Goal: Task Accomplishment & Management: Manage account settings

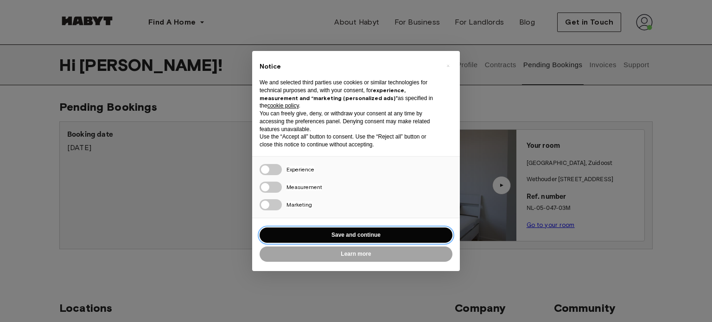
click at [363, 241] on button "Save and continue" at bounding box center [356, 235] width 193 height 15
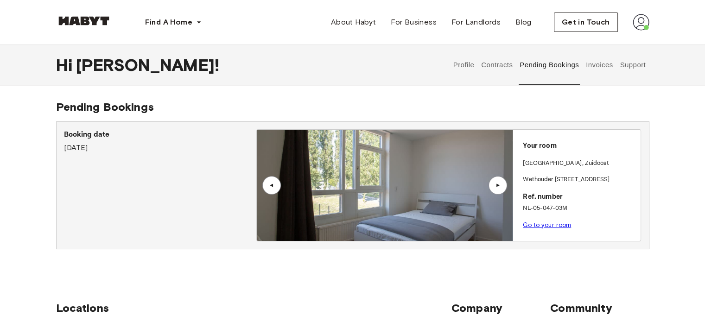
click at [588, 60] on button "Invoices" at bounding box center [599, 65] width 29 height 41
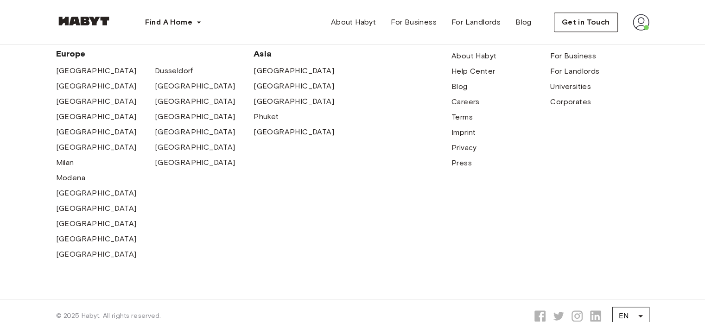
scroll to position [696, 0]
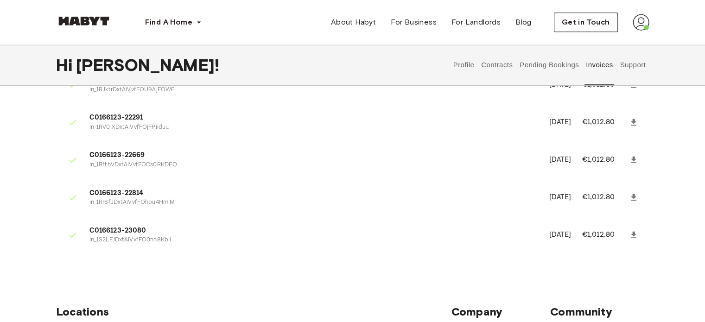
click at [635, 237] on icon at bounding box center [633, 234] width 9 height 9
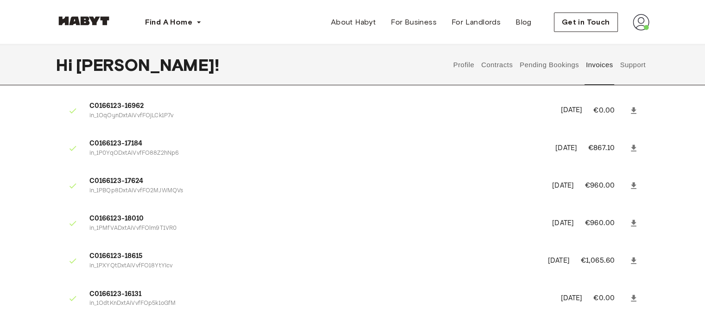
scroll to position [93, 0]
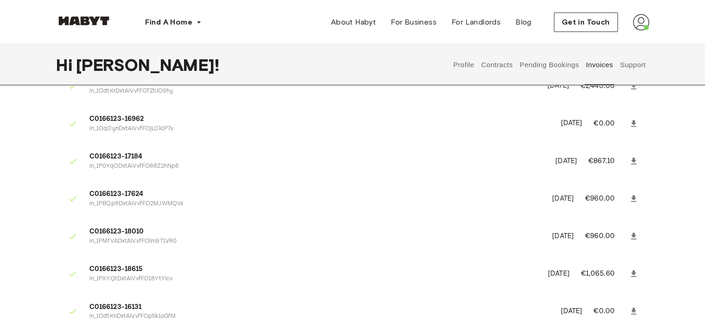
click at [469, 68] on button "Profile" at bounding box center [464, 65] width 24 height 41
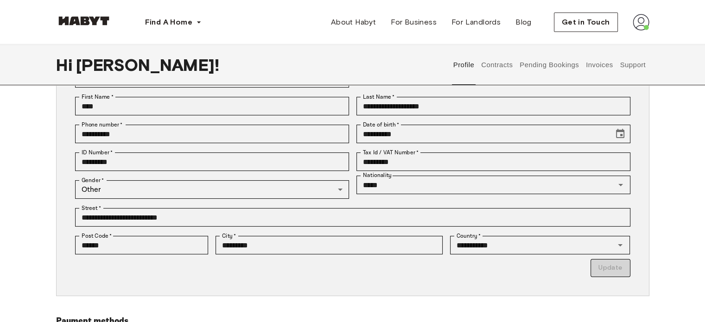
click at [493, 63] on button "Contracts" at bounding box center [497, 65] width 34 height 41
